Goal: Transaction & Acquisition: Purchase product/service

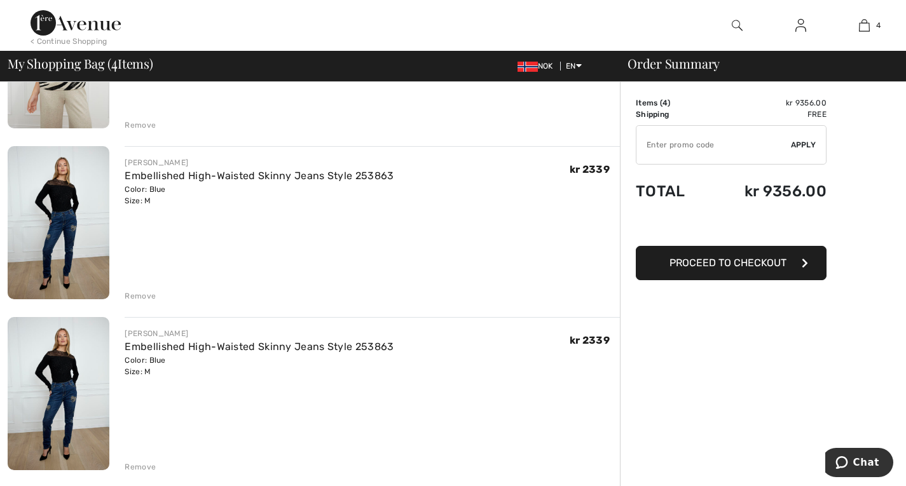
scroll to position [445, 0]
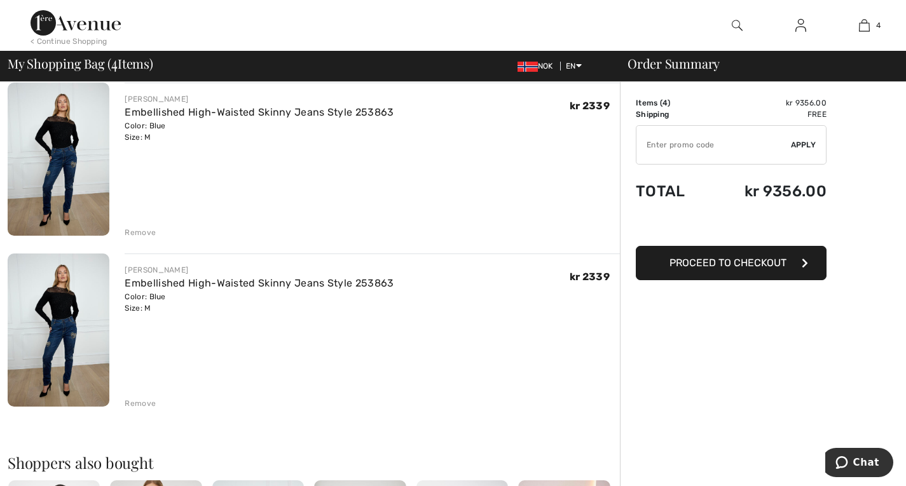
click at [145, 405] on div "Remove" at bounding box center [140, 403] width 31 height 11
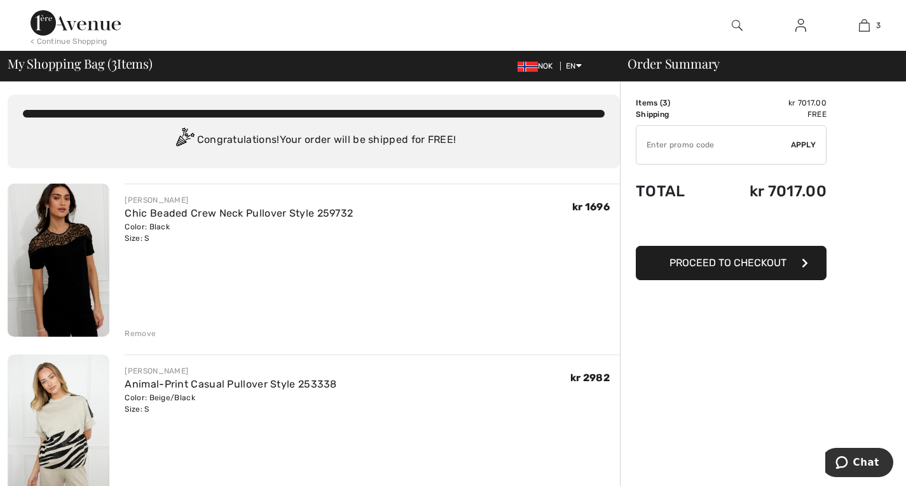
scroll to position [0, 0]
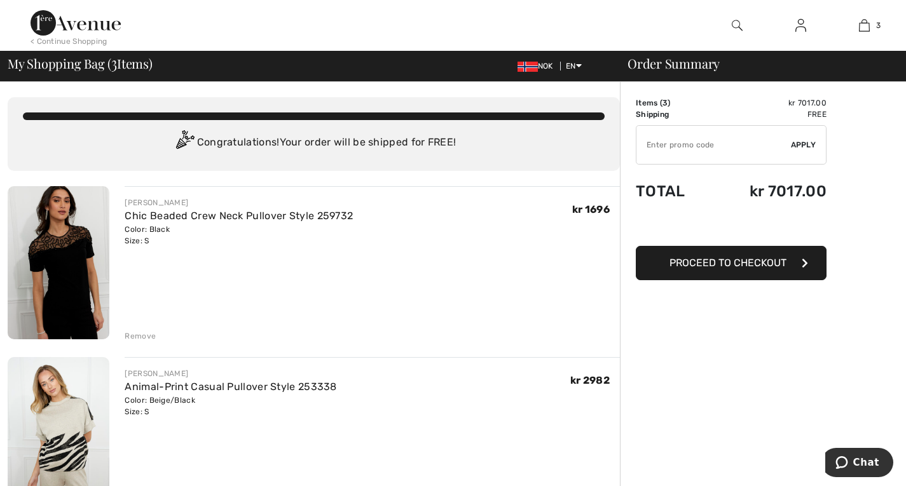
click at [93, 252] on img at bounding box center [59, 262] width 102 height 153
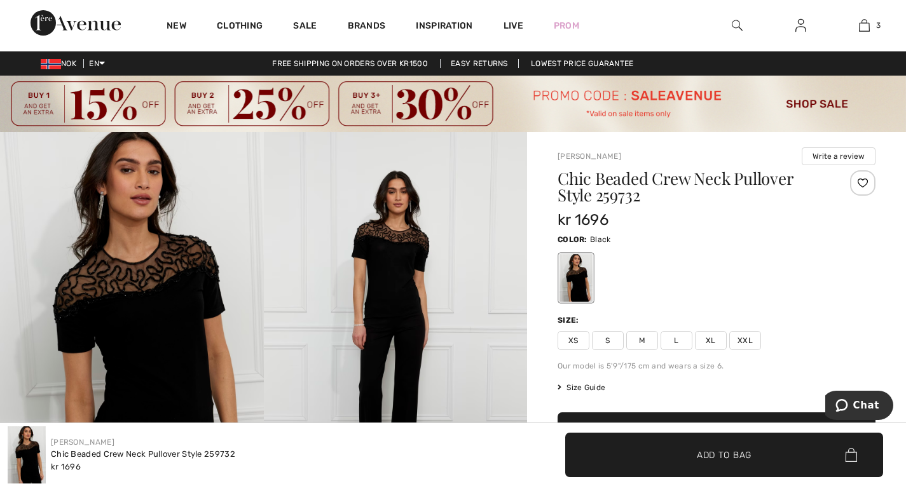
click at [647, 340] on span "M" at bounding box center [642, 340] width 32 height 19
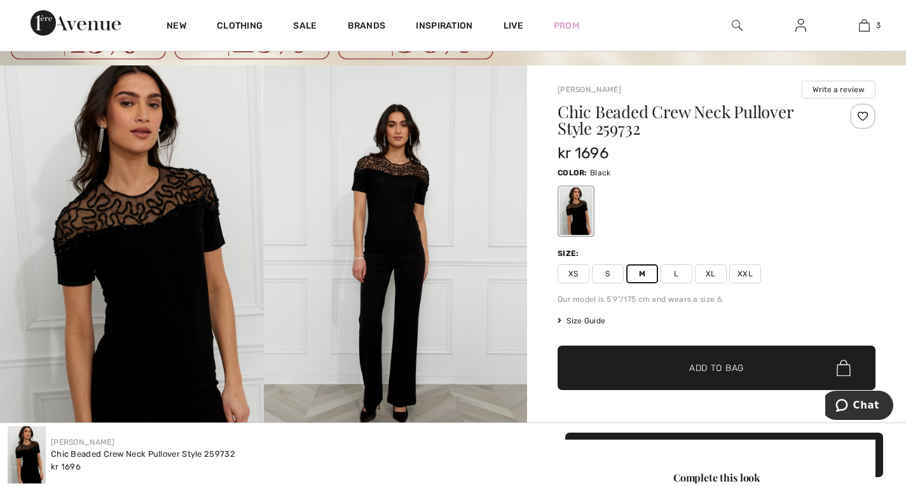
scroll to position [127, 0]
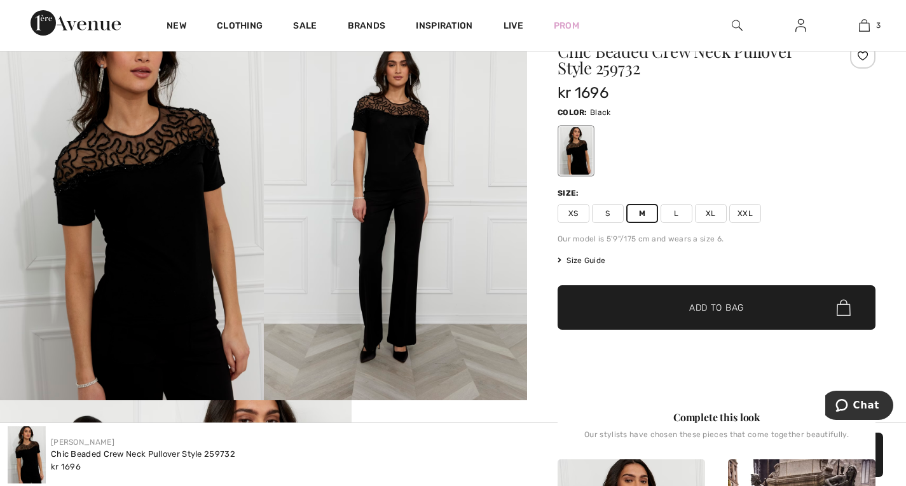
click at [731, 301] on span "Add to Bag" at bounding box center [716, 307] width 55 height 13
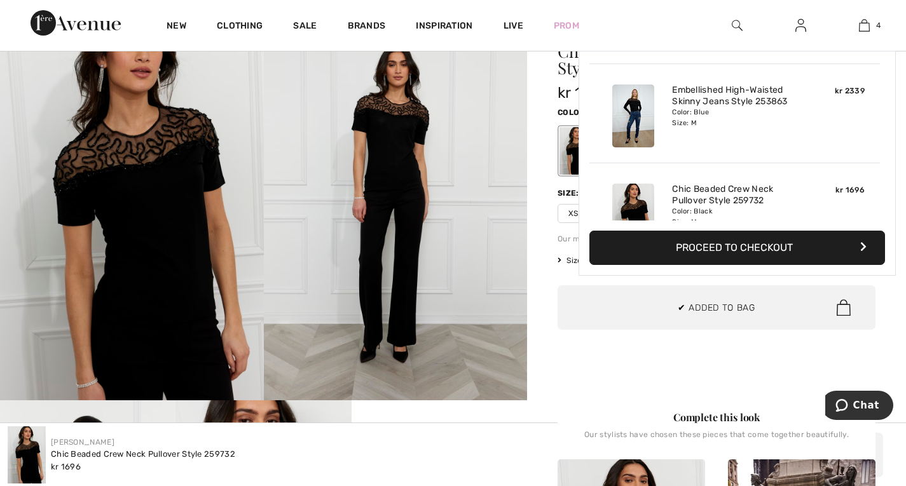
scroll to position [238, 0]
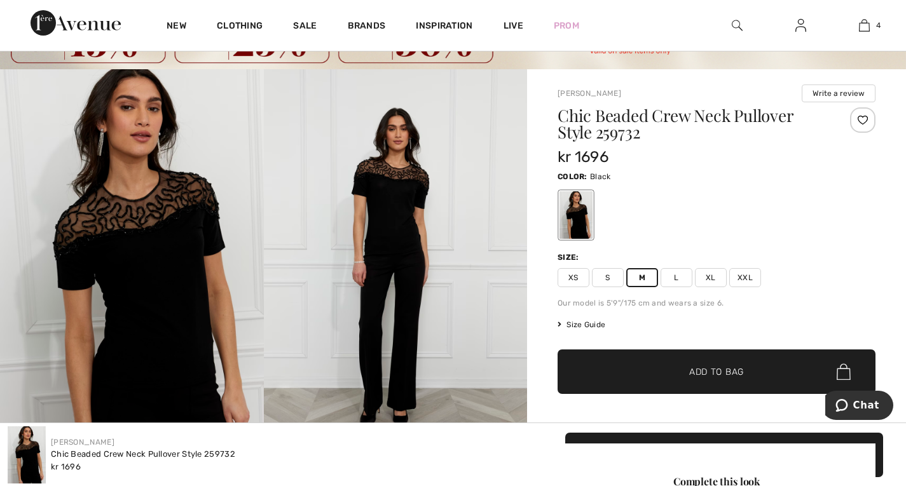
scroll to position [0, 0]
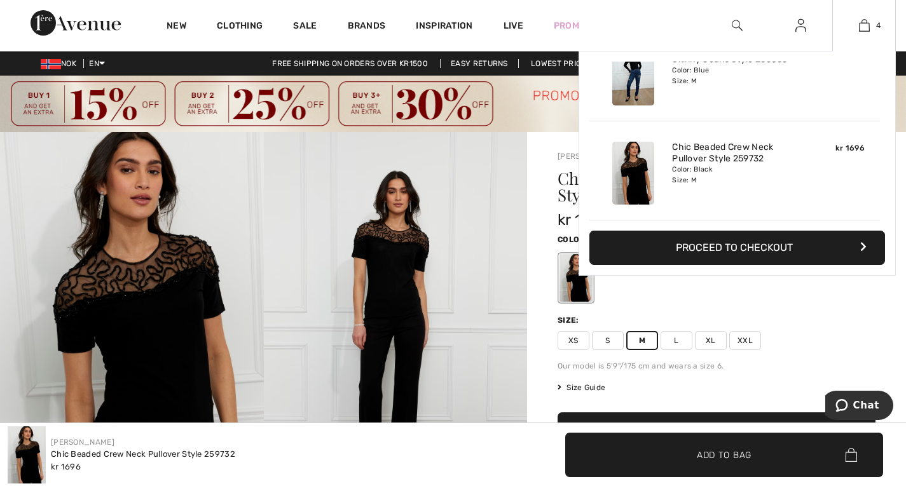
click at [822, 88] on div "kr 2339" at bounding box center [835, 74] width 67 height 73
click at [860, 27] on img at bounding box center [864, 25] width 11 height 15
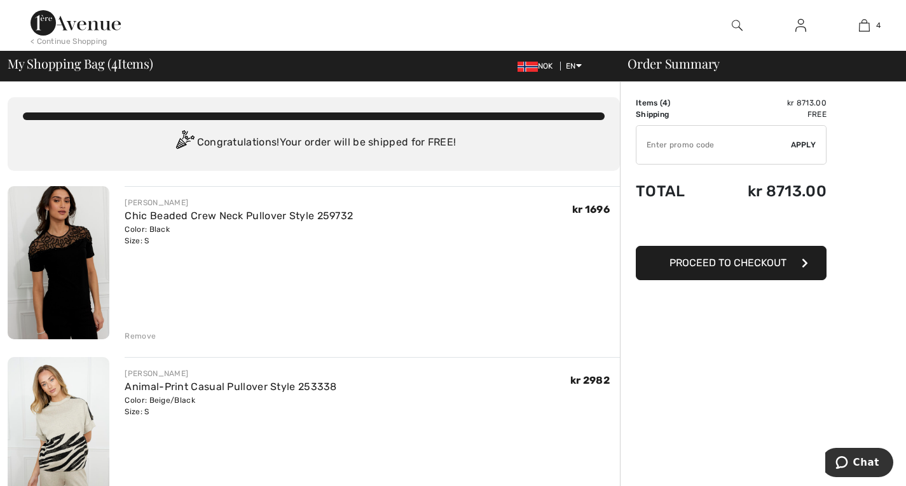
click at [138, 336] on div "Remove" at bounding box center [140, 336] width 31 height 11
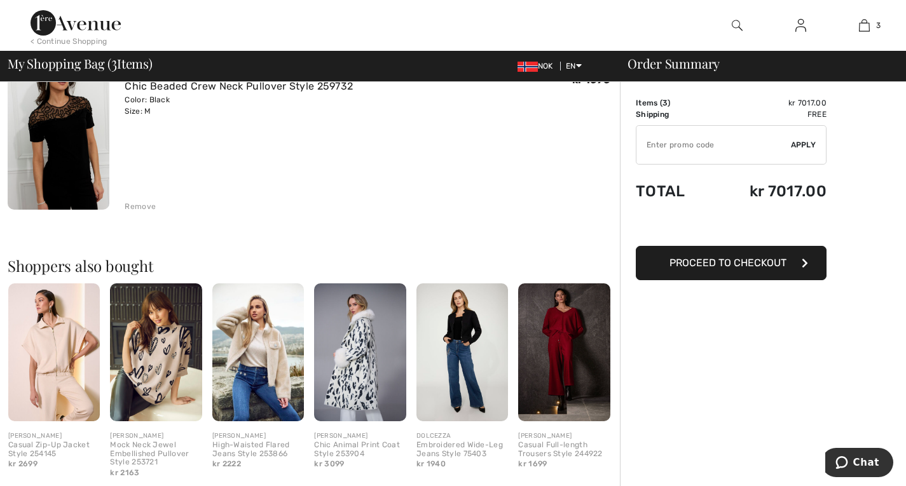
scroll to position [636, 0]
